Goal: Task Accomplishment & Management: Use online tool/utility

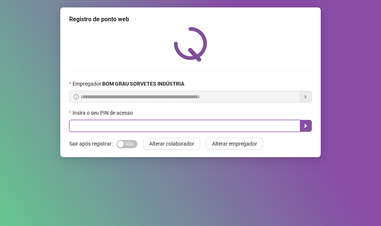
click at [100, 123] on input "text" at bounding box center [184, 126] width 231 height 12
click at [167, 124] on input "text" at bounding box center [184, 126] width 231 height 12
type input "*****"
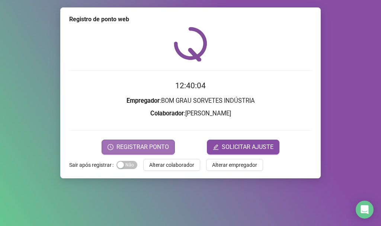
click at [110, 148] on icon "clock-circle" at bounding box center [111, 147] width 6 height 6
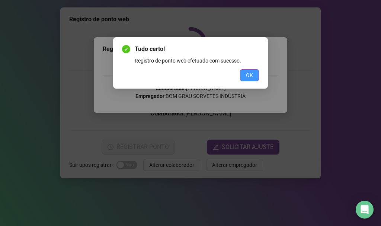
click at [250, 74] on span "OK" at bounding box center [249, 75] width 7 height 8
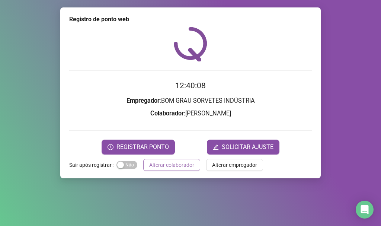
click at [166, 163] on span "Alterar colaborador" at bounding box center [171, 165] width 45 height 8
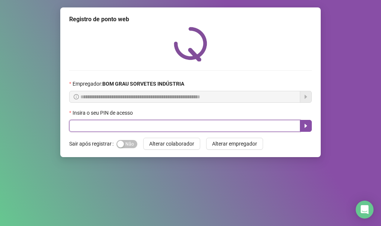
click at [180, 126] on input "text" at bounding box center [184, 126] width 231 height 12
type input "*"
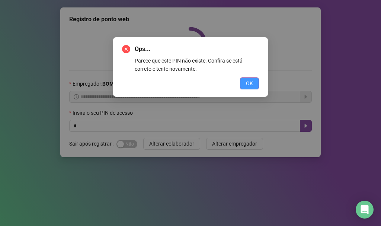
click at [246, 82] on span "OK" at bounding box center [249, 83] width 7 height 8
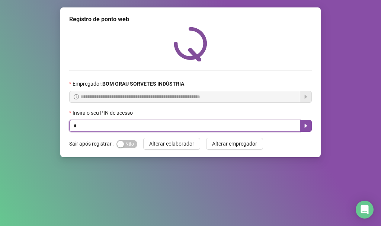
click at [247, 126] on input "*" at bounding box center [184, 126] width 231 height 12
type input "*****"
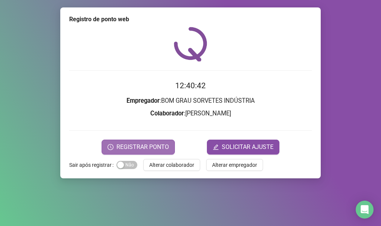
click at [110, 148] on icon "clock-circle" at bounding box center [111, 147] width 6 height 6
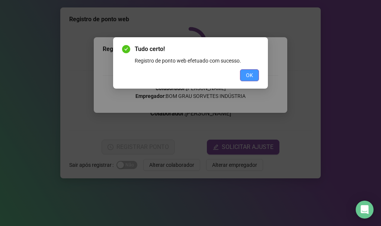
click at [246, 74] on button "OK" at bounding box center [249, 75] width 19 height 12
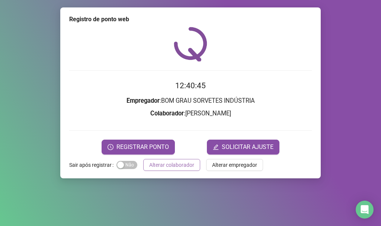
click at [179, 170] on button "Alterar colaborador" at bounding box center [171, 165] width 57 height 12
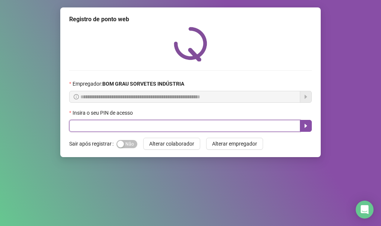
click at [185, 126] on input "text" at bounding box center [184, 126] width 231 height 12
type input "*"
type input "*****"
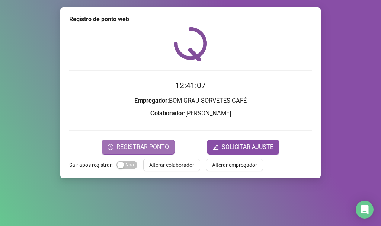
click at [110, 151] on button "REGISTRAR PONTO" at bounding box center [138, 146] width 73 height 15
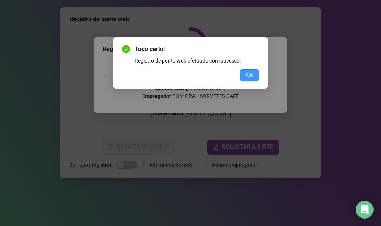
click at [242, 77] on button "OK" at bounding box center [249, 75] width 19 height 12
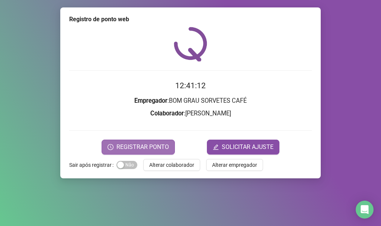
click at [148, 145] on span "REGISTRAR PONTO" at bounding box center [142, 146] width 52 height 9
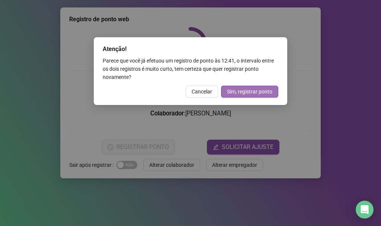
click at [230, 90] on span "Sim, registrar ponto" at bounding box center [249, 91] width 45 height 8
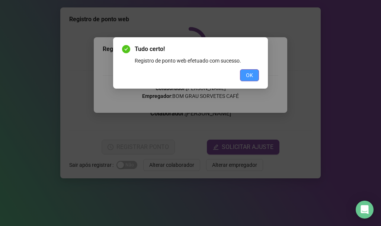
click at [244, 76] on button "OK" at bounding box center [249, 75] width 19 height 12
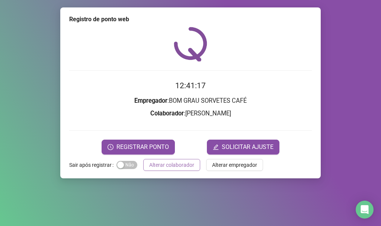
click at [174, 166] on span "Alterar colaborador" at bounding box center [171, 165] width 45 height 8
